Goal: Find specific page/section: Find specific page/section

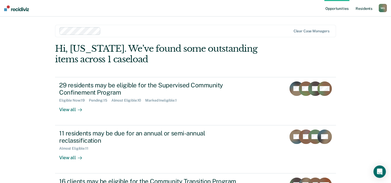
click at [363, 9] on link "Resident s" at bounding box center [363, 8] width 19 height 17
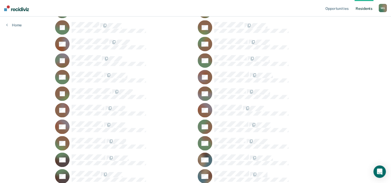
scroll to position [439, 0]
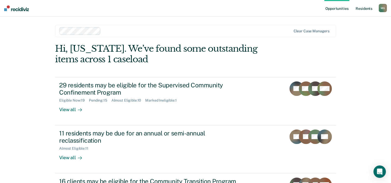
click at [361, 8] on link "Resident s" at bounding box center [363, 8] width 19 height 17
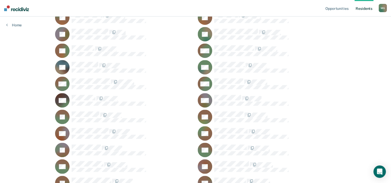
scroll to position [362, 0]
